Goal: Transaction & Acquisition: Purchase product/service

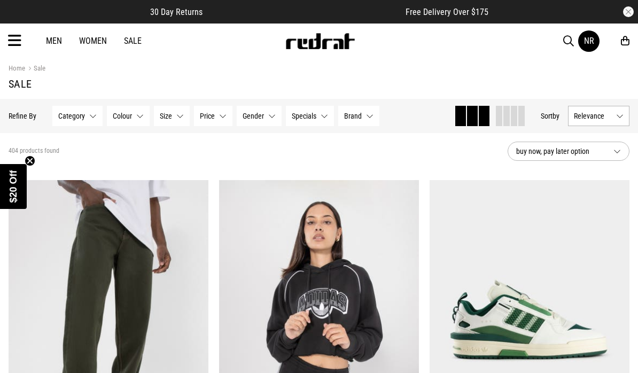
scroll to position [14, 0]
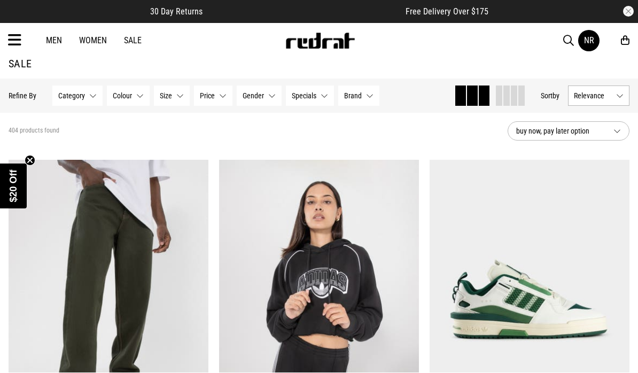
click at [258, 99] on span "Gender" at bounding box center [253, 96] width 21 height 9
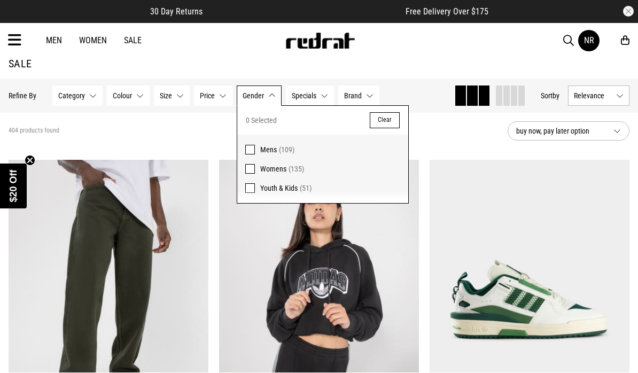
scroll to position [25, 0]
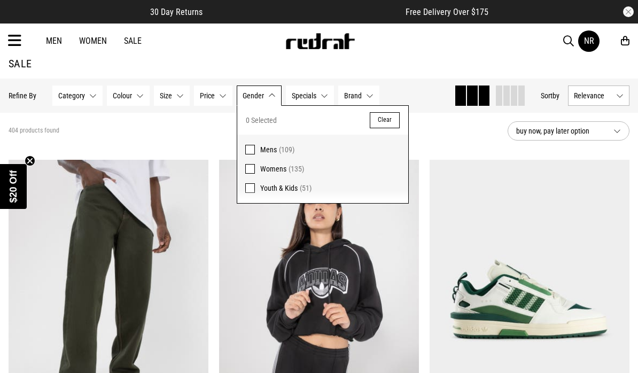
click at [251, 149] on span at bounding box center [250, 150] width 10 height 10
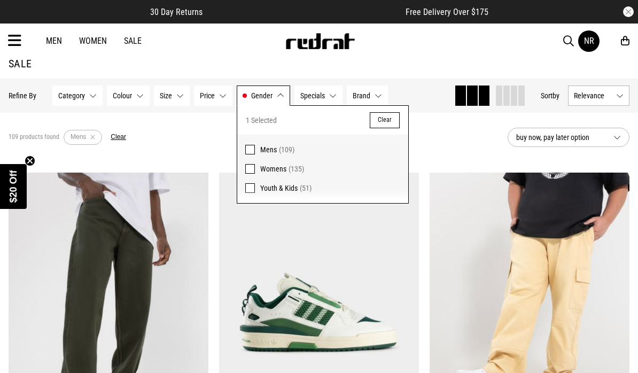
click at [248, 172] on span at bounding box center [250, 169] width 10 height 10
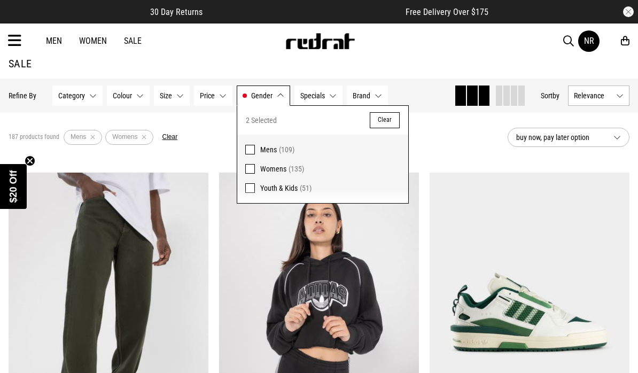
click at [485, 48] on div "Men Women Sale NR Hi, Nadya New Back Footwear Back Mens Back Womens Back Youth …" at bounding box center [319, 41] width 638 height 35
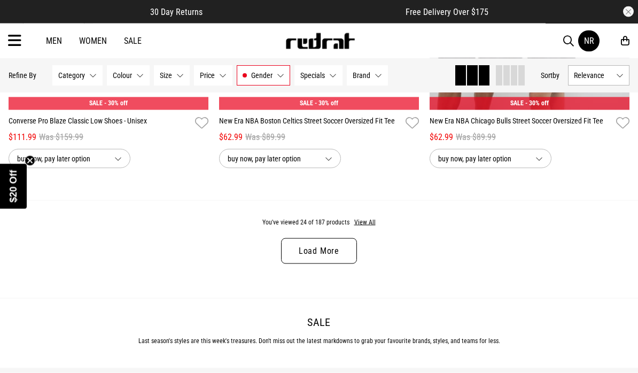
scroll to position [2903, 0]
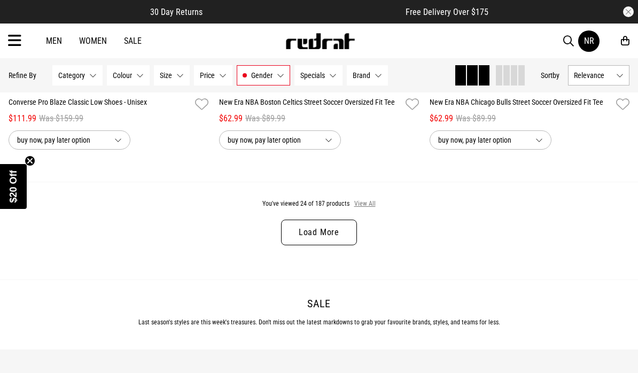
click at [368, 209] on button "View All" at bounding box center [365, 204] width 22 height 10
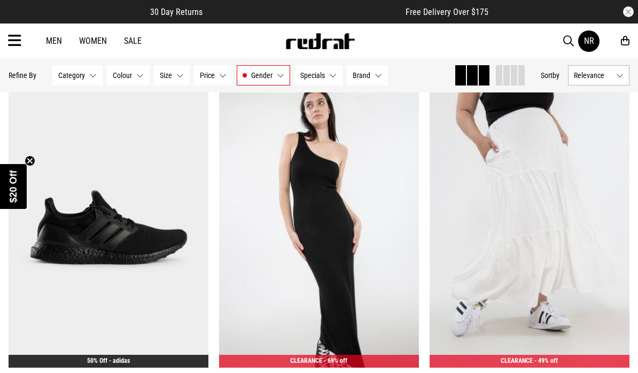
scroll to position [4424, 0]
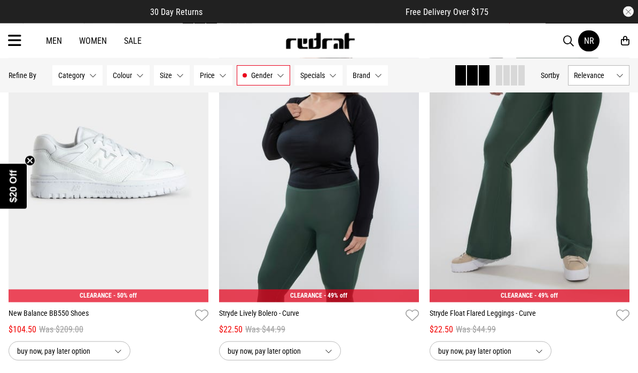
scroll to position [10962, 0]
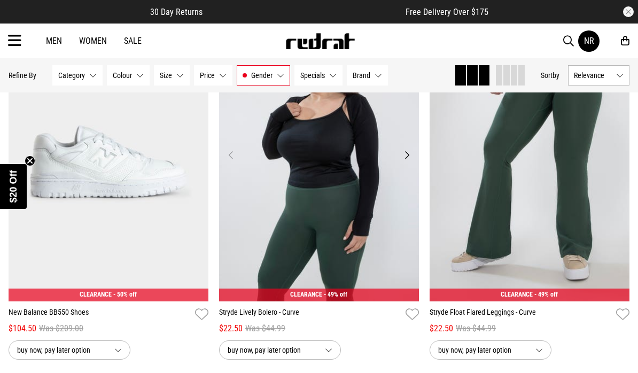
click at [367, 248] on img at bounding box center [319, 161] width 200 height 280
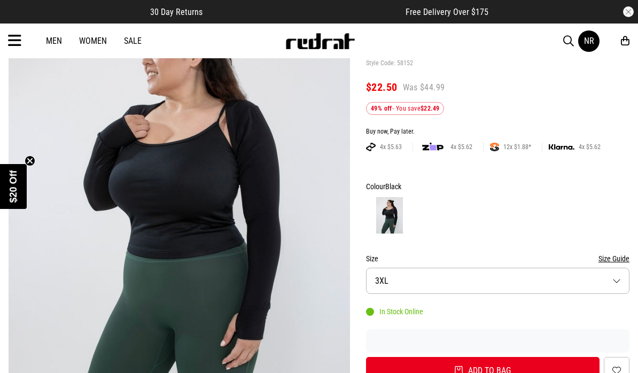
scroll to position [110, 0]
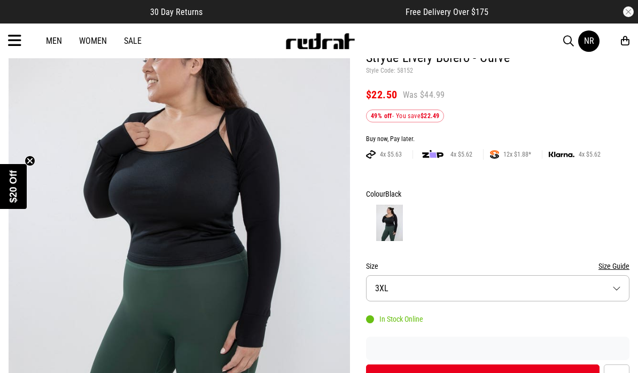
click at [548, 283] on button "Size 3XL" at bounding box center [498, 288] width 264 height 26
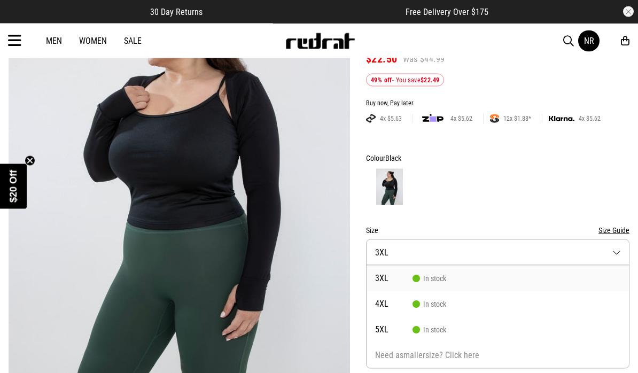
scroll to position [148, 0]
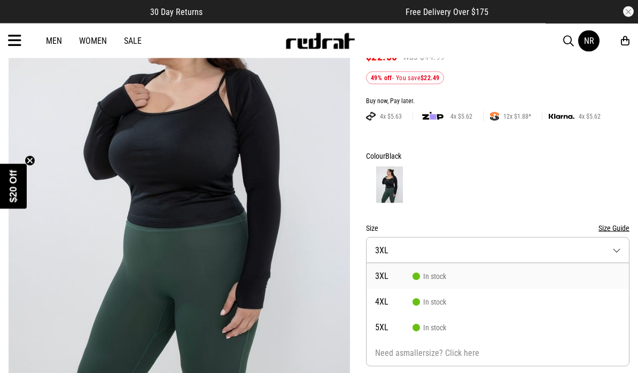
click at [453, 274] on li "3XL In stock" at bounding box center [498, 277] width 262 height 26
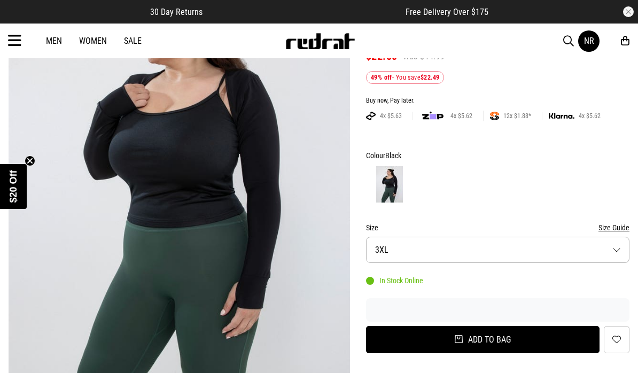
click at [509, 349] on button "Add to bag" at bounding box center [483, 339] width 234 height 27
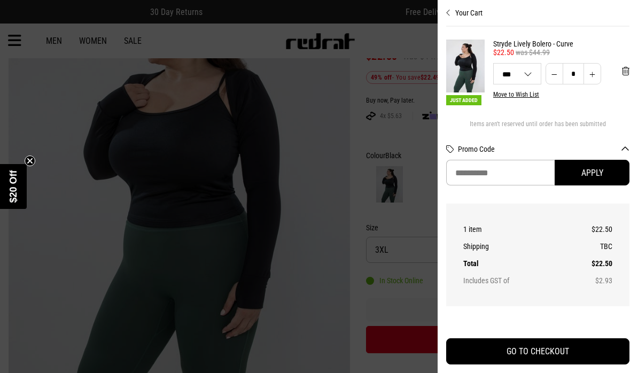
click at [97, 145] on div at bounding box center [319, 186] width 638 height 373
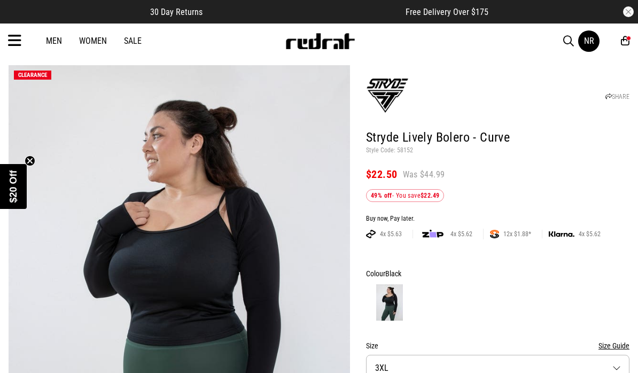
scroll to position [27, 0]
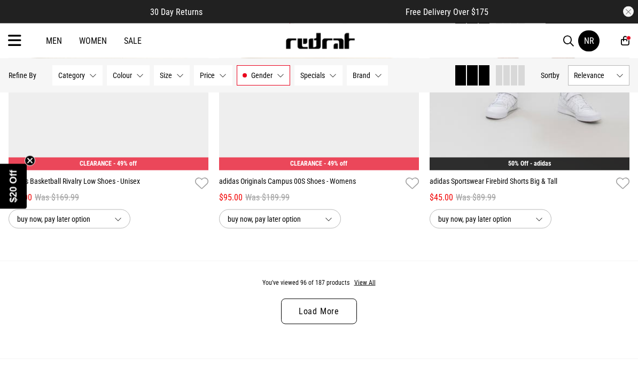
scroll to position [2886, 0]
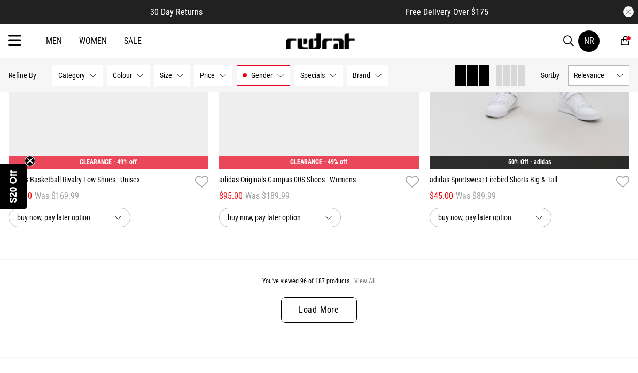
click at [369, 287] on button "View All" at bounding box center [365, 282] width 22 height 10
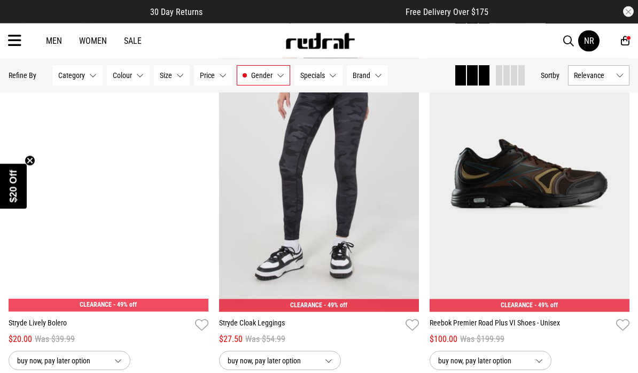
scroll to position [3821, 0]
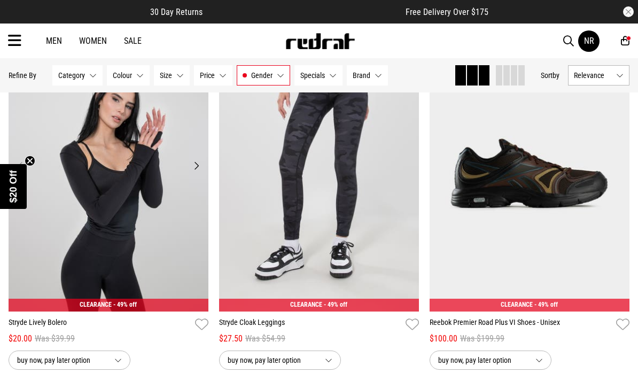
click at [112, 164] on img at bounding box center [109, 172] width 200 height 280
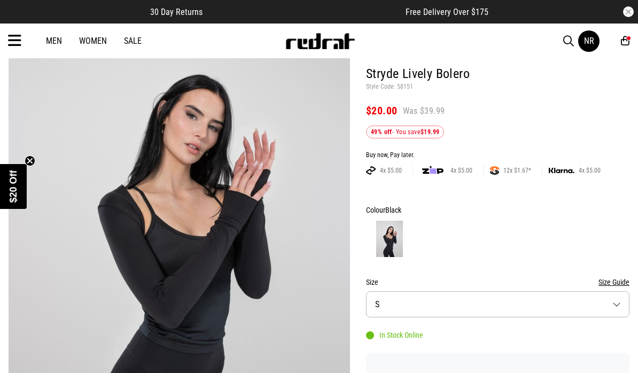
click at [509, 303] on button "Size S" at bounding box center [498, 304] width 264 height 26
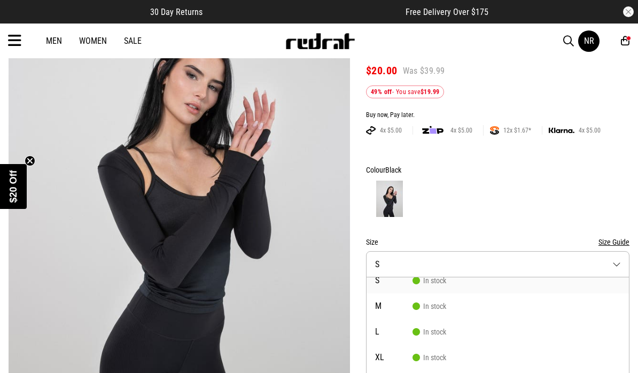
scroll to position [10, 0]
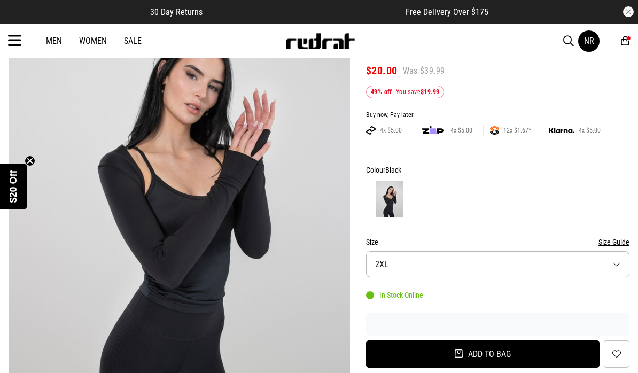
click at [486, 356] on button "Add to bag" at bounding box center [483, 354] width 234 height 27
select select "***"
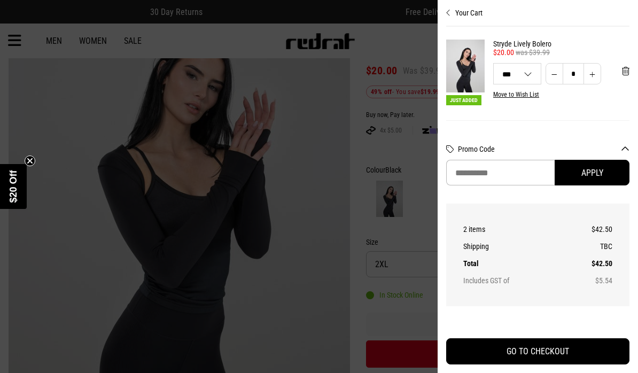
click at [97, 148] on div at bounding box center [319, 186] width 638 height 373
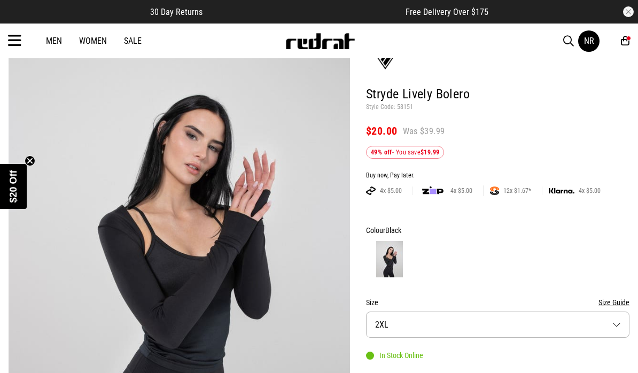
scroll to position [0, 0]
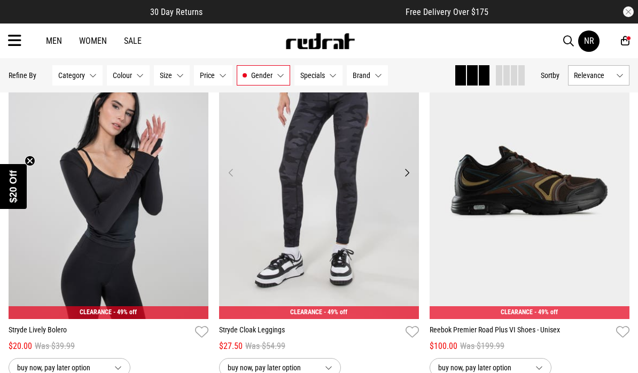
click at [384, 269] on img at bounding box center [319, 179] width 200 height 280
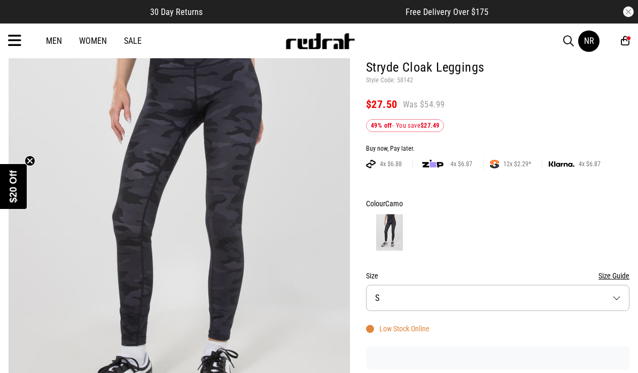
click at [498, 303] on button "Size S" at bounding box center [498, 298] width 264 height 26
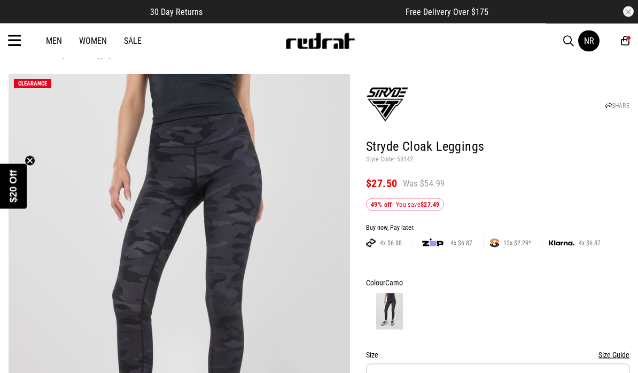
scroll to position [11, 0]
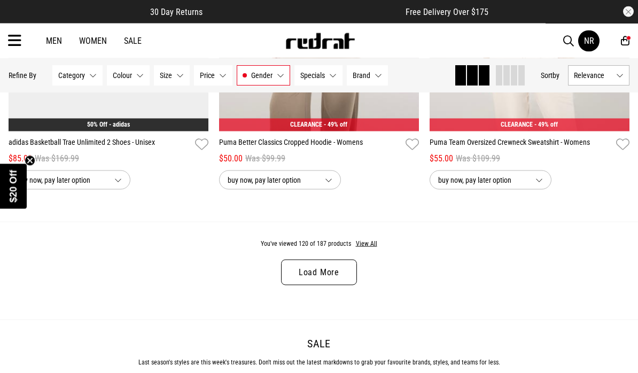
click at [371, 249] on button "View All" at bounding box center [366, 244] width 22 height 10
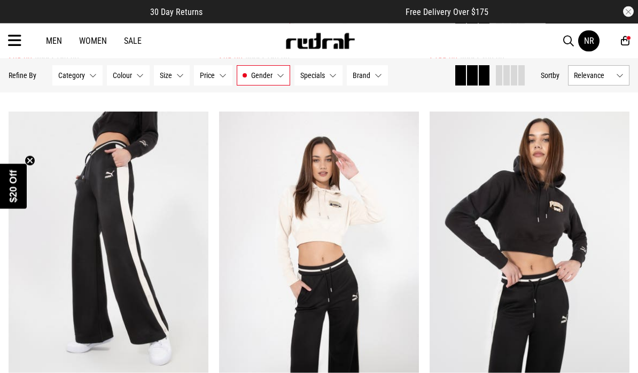
scroll to position [5181, 0]
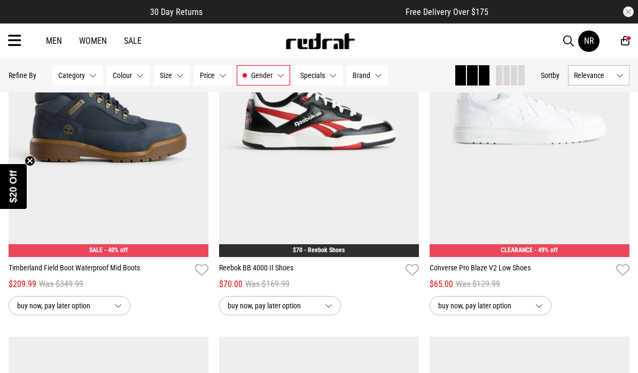
scroll to position [7469, 0]
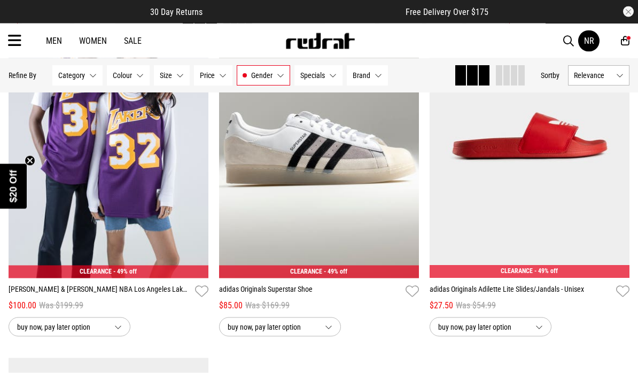
scroll to position [10687, 0]
click at [559, 211] on img at bounding box center [530, 138] width 200 height 280
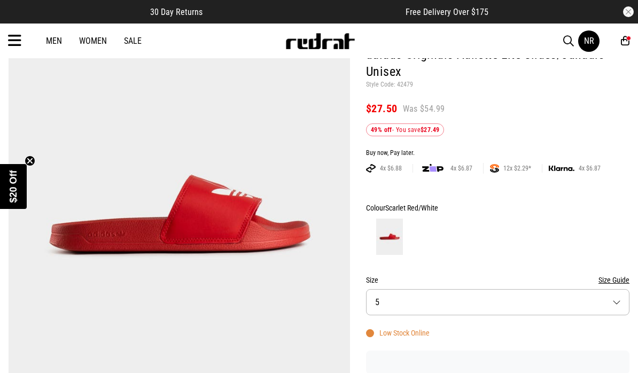
click at [530, 304] on button "Size 5" at bounding box center [498, 302] width 264 height 26
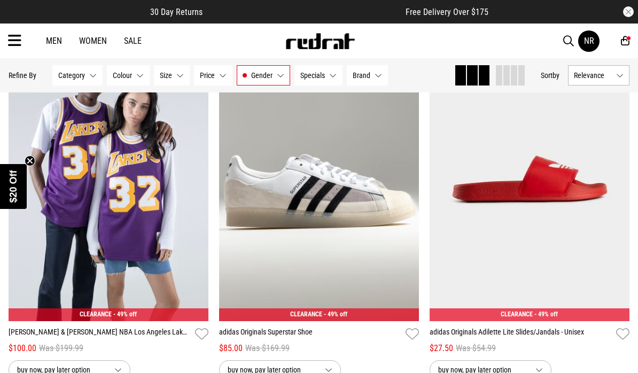
scroll to position [2013, 0]
